Goal: Task Accomplishment & Management: Use online tool/utility

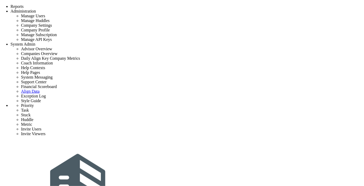
click at [73, 9] on span "Stucks" at bounding box center [73, 8] width 10 height 4
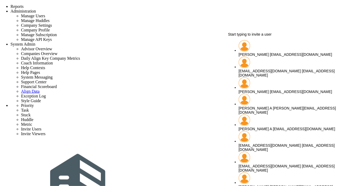
click at [252, 106] on span "[PERSON_NAME] A" at bounding box center [254, 108] width 33 height 4
type input "[PERSON_NAME] A"
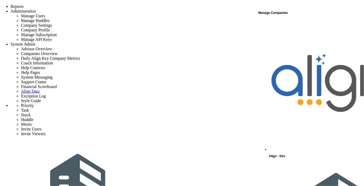
click at [281, 155] on span "Align - Dev" at bounding box center [277, 157] width 17 height 4
